Goal: Navigation & Orientation: Understand site structure

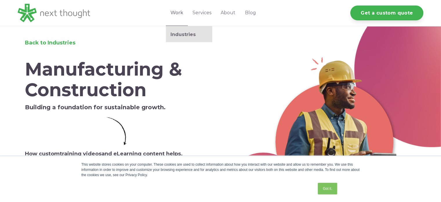
click at [181, 16] on link "Work" at bounding box center [177, 13] width 22 height 26
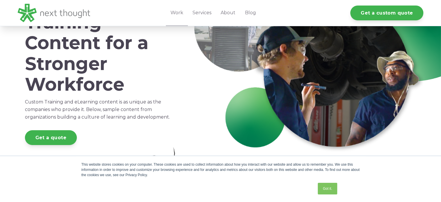
scroll to position [57, 0]
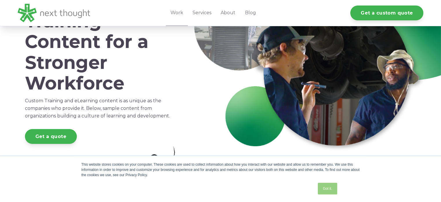
click at [328, 188] on link "Got it." at bounding box center [327, 188] width 19 height 12
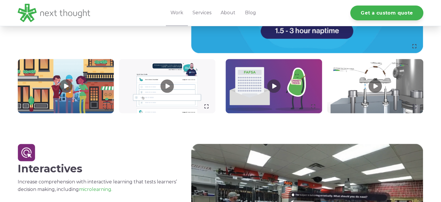
scroll to position [521, 0]
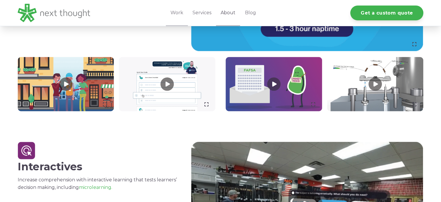
click at [223, 12] on link "About" at bounding box center [228, 13] width 24 height 26
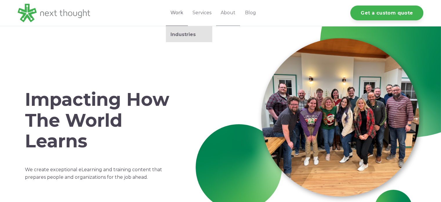
drag, startPoint x: 177, startPoint y: 15, endPoint x: 173, endPoint y: 17, distance: 4.4
click at [173, 17] on link "Work" at bounding box center [177, 13] width 22 height 26
